Goal: Information Seeking & Learning: Learn about a topic

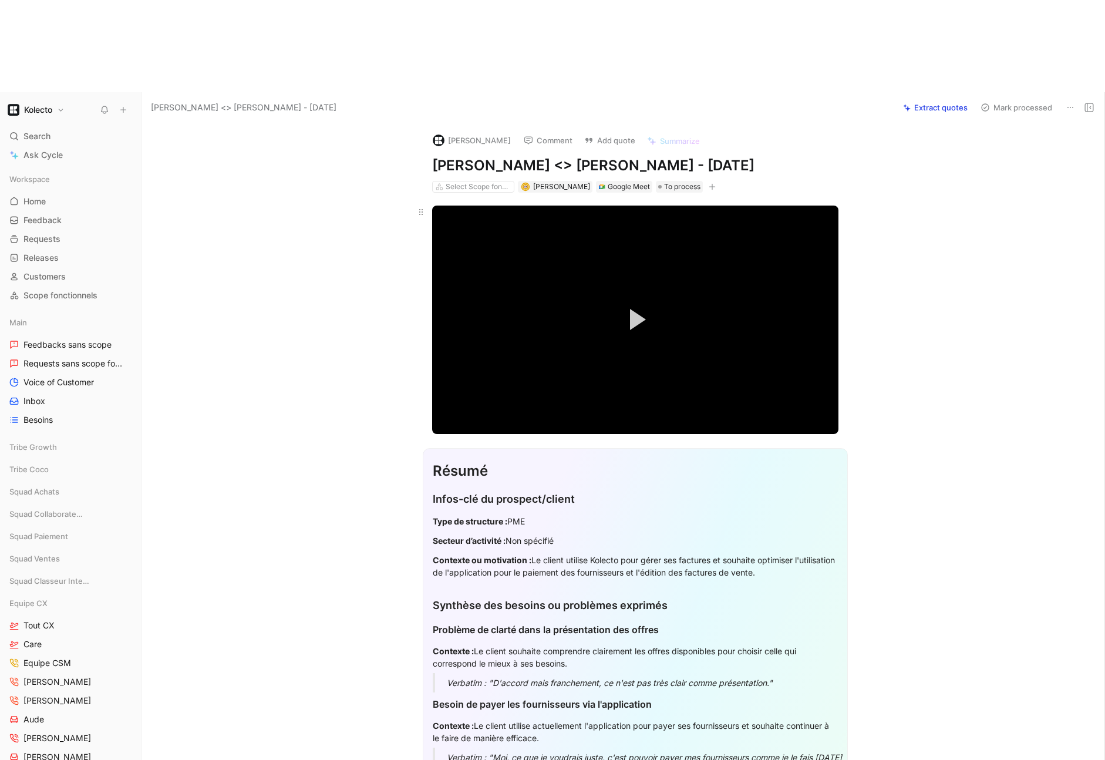
click at [627, 293] on button "Play Video" at bounding box center [635, 319] width 53 height 53
click at [834, 421] on span "Video Player" at bounding box center [828, 421] width 21 height 0
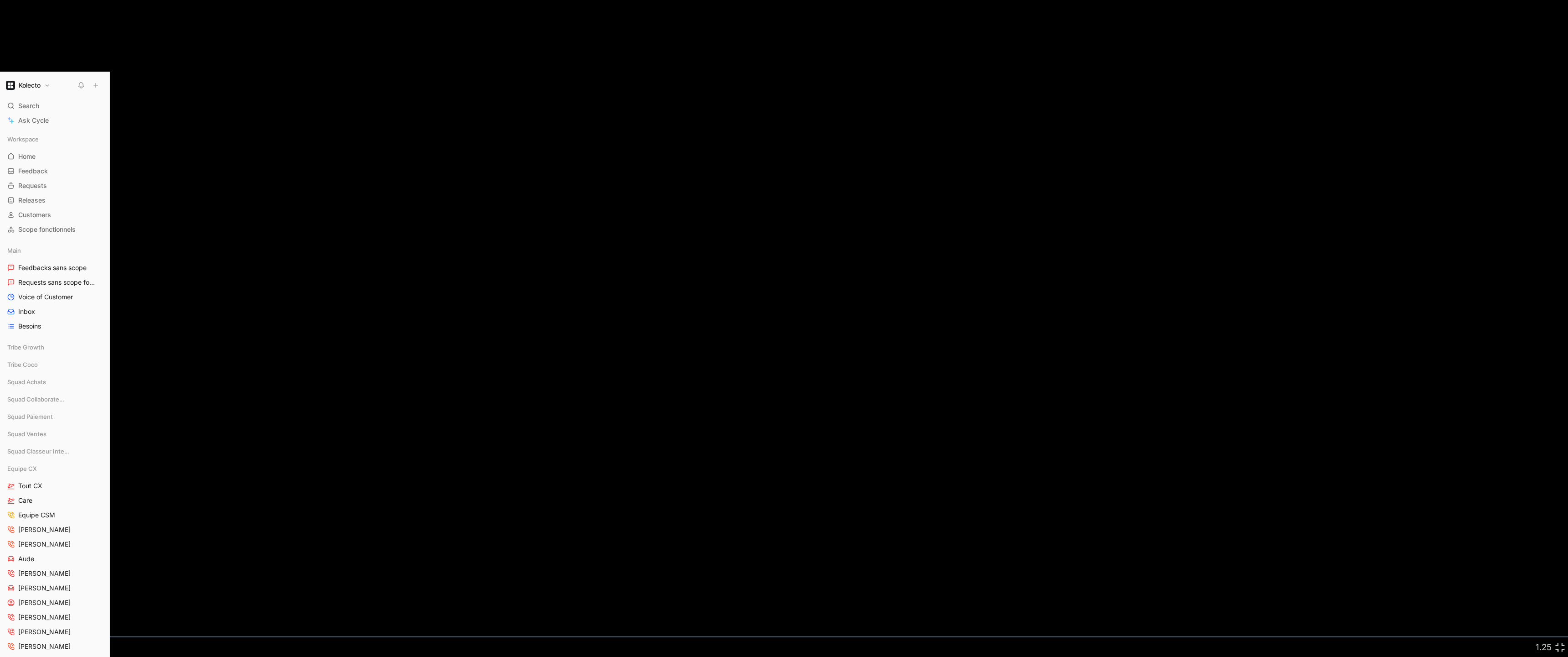
click at [43, 589] on div "Loaded : 5.84% 00:24 00:06" at bounding box center [784, 637] width 1568 height 2
click at [22, 589] on span "Video Player" at bounding box center [24, 647] width 16 height 0
click at [114, 589] on div "01:12" at bounding box center [114, 637] width 1 height 2
click at [148, 589] on div "Loaded : 12.67% 01:34 01:13" at bounding box center [784, 637] width 1568 height 2
click at [180, 589] on div "Loaded : 17.05% 01:55 01:55" at bounding box center [784, 637] width 1568 height 2
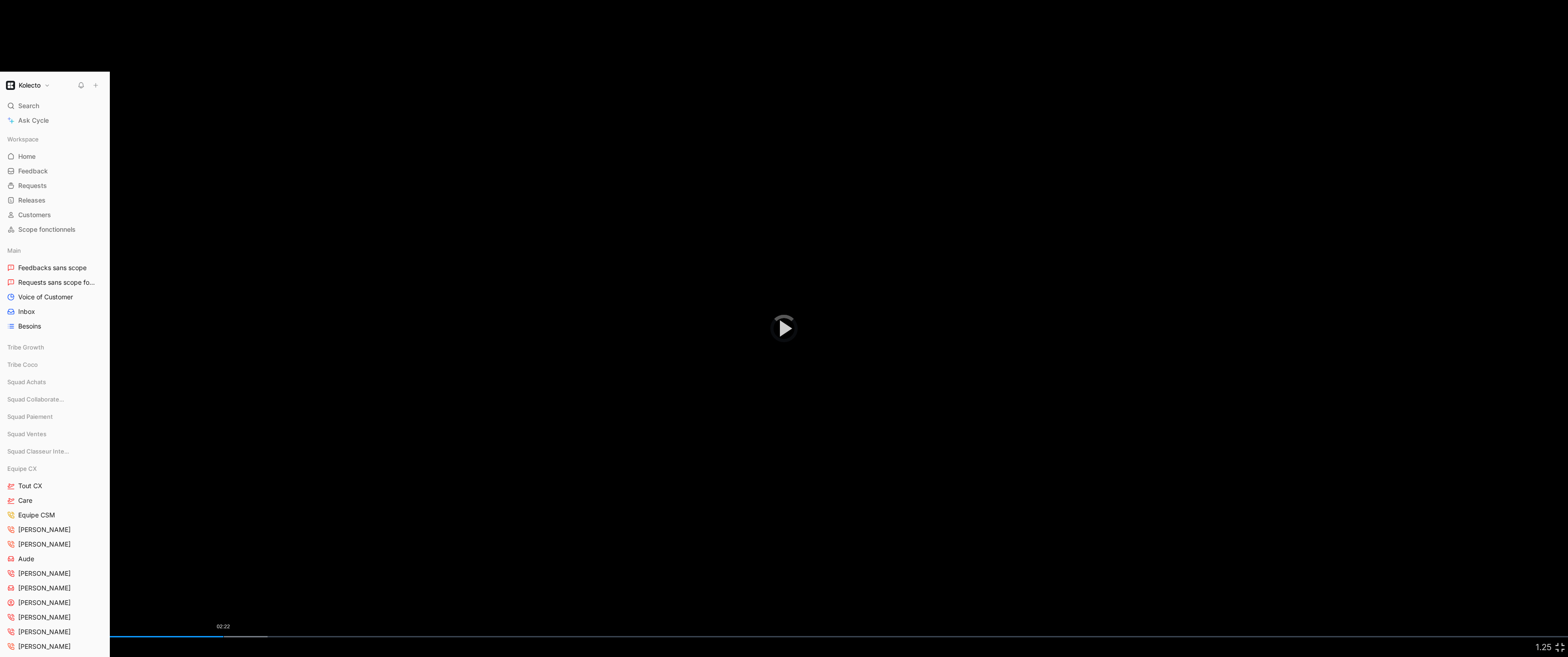
click at [224, 589] on div "Loaded : 17.05% 02:22 01:57" at bounding box center [784, 637] width 1568 height 2
click at [240, 589] on div "Loaded : 19.90% 02:30 02:23" at bounding box center [784, 637] width 1568 height 2
click at [263, 589] on div "Loaded : 20.96% 02:48 02:34" at bounding box center [784, 637] width 1568 height 2
click at [283, 589] on div "Loaded : 23.95% 03:00 03:00" at bounding box center [784, 637] width 1568 height 2
click at [313, 589] on div "Loaded : 23.95% 03:20 03:01" at bounding box center [784, 637] width 1568 height 2
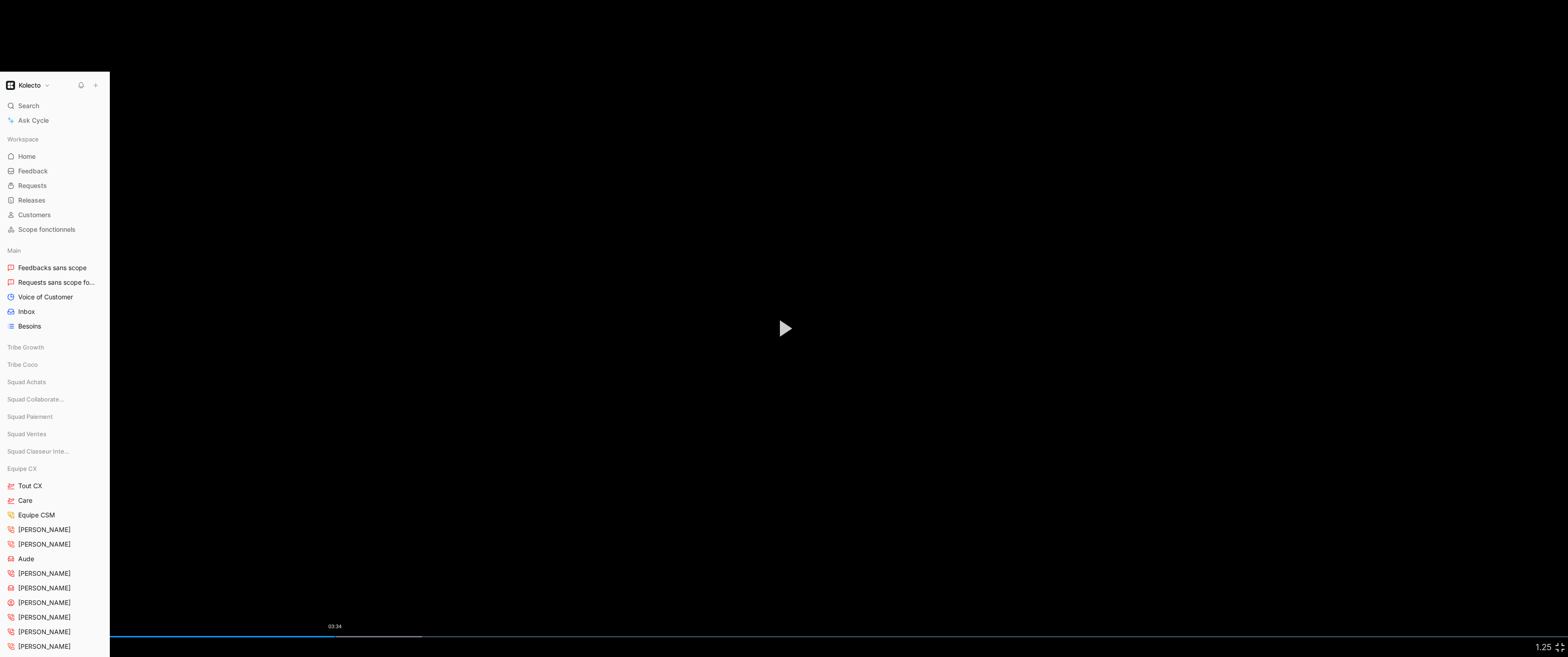
click at [335, 589] on div "Loaded : 26.92% 03:34 03:34" at bounding box center [784, 637] width 1568 height 2
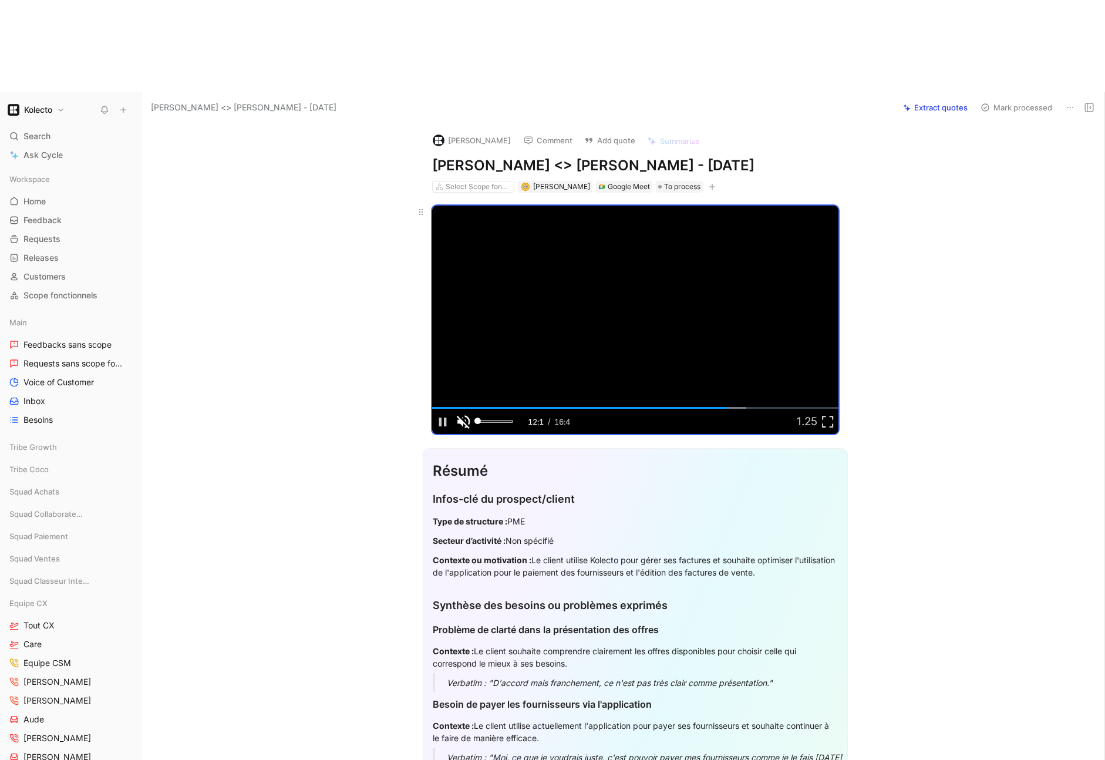
click at [466, 421] on span "Video Player" at bounding box center [463, 421] width 21 height 0
click at [439, 421] on span "Video Player" at bounding box center [442, 421] width 21 height 0
